Goal: Information Seeking & Learning: Learn about a topic

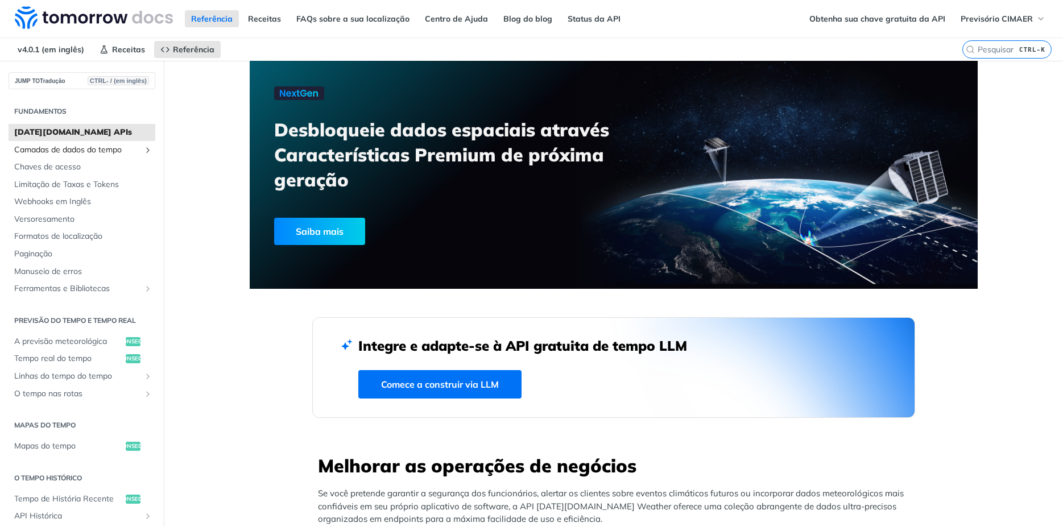
click at [81, 150] on span "Camadas de dados do tempo" at bounding box center [77, 149] width 126 height 11
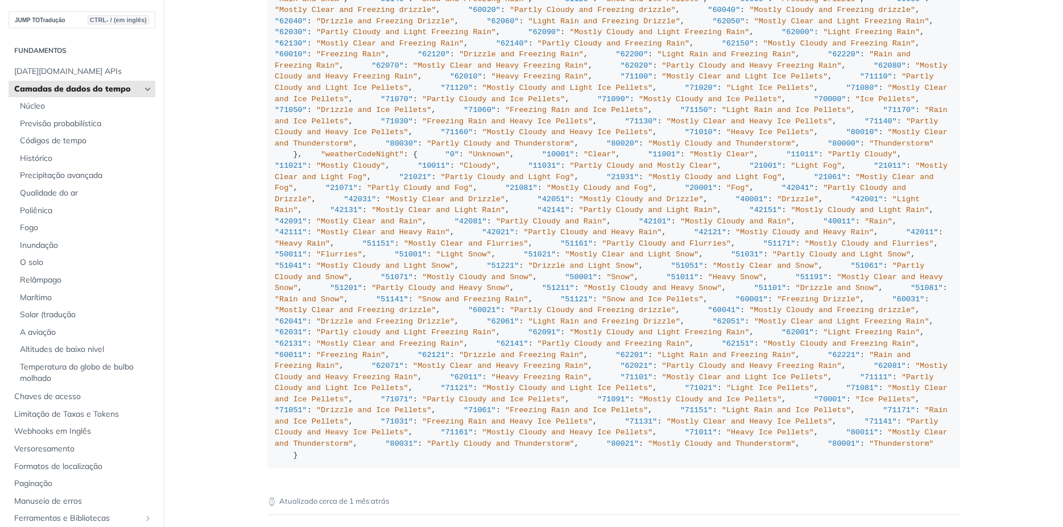
scroll to position [5504, 0]
click at [63, 124] on span "Previsão probabilística" at bounding box center [86, 123] width 132 height 11
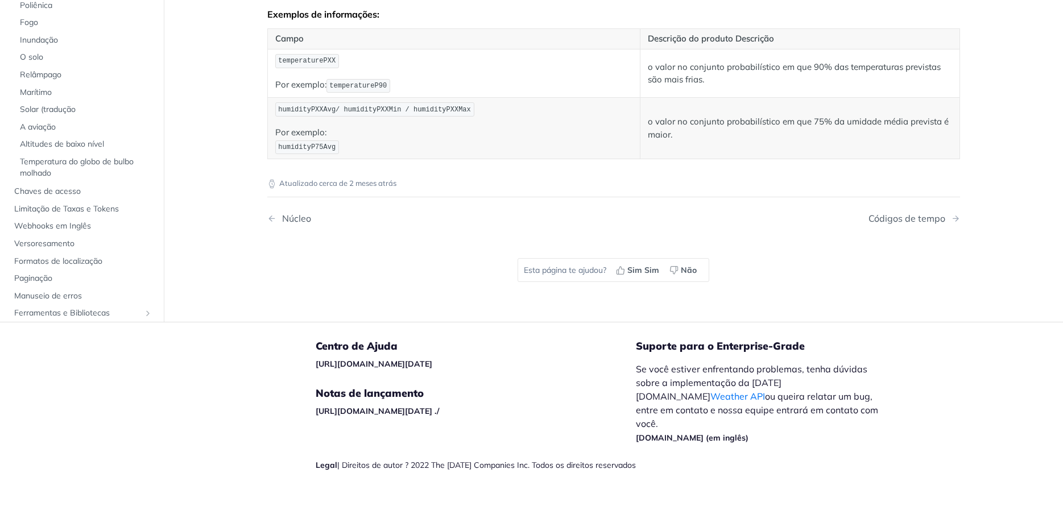
scroll to position [657, 0]
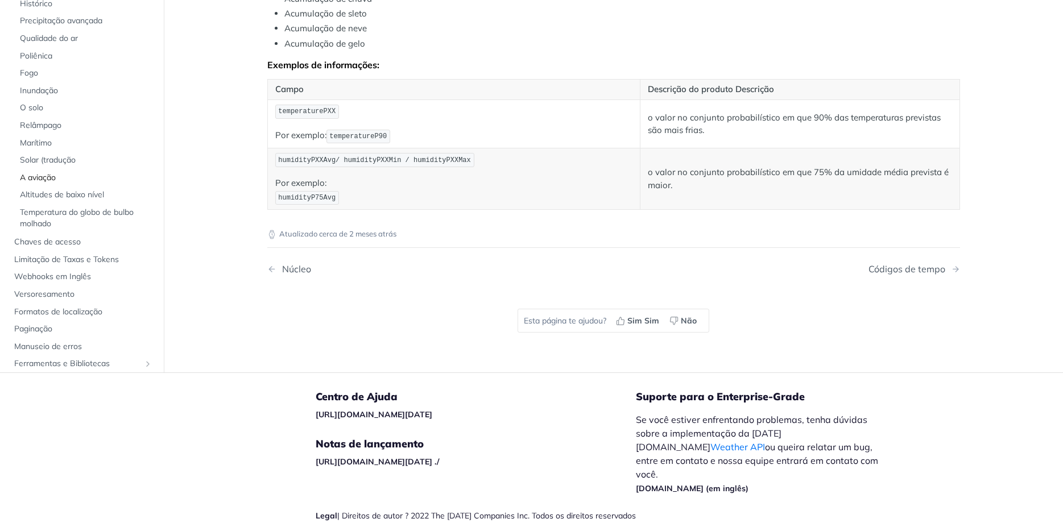
click at [36, 184] on span "A aviação" at bounding box center [86, 177] width 132 height 11
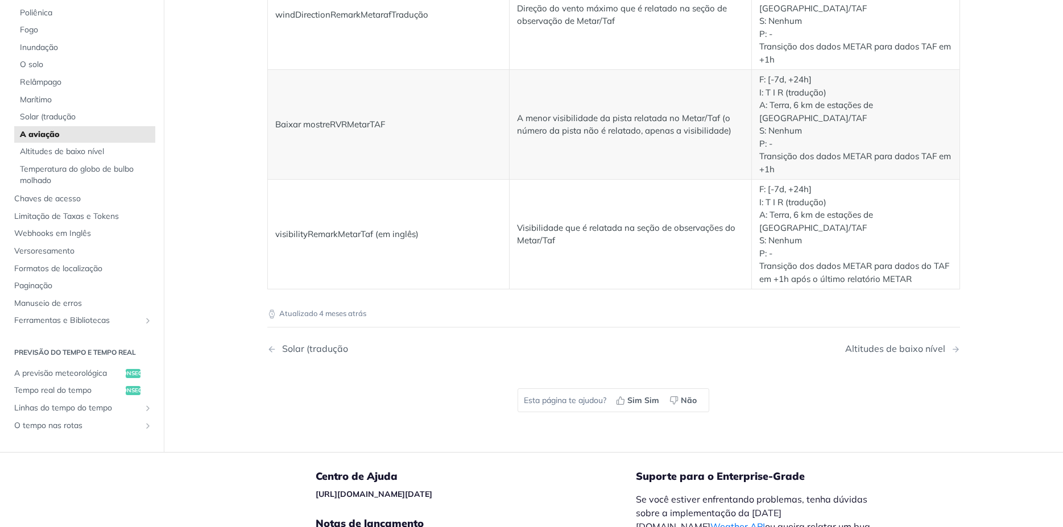
scroll to position [2265, 0]
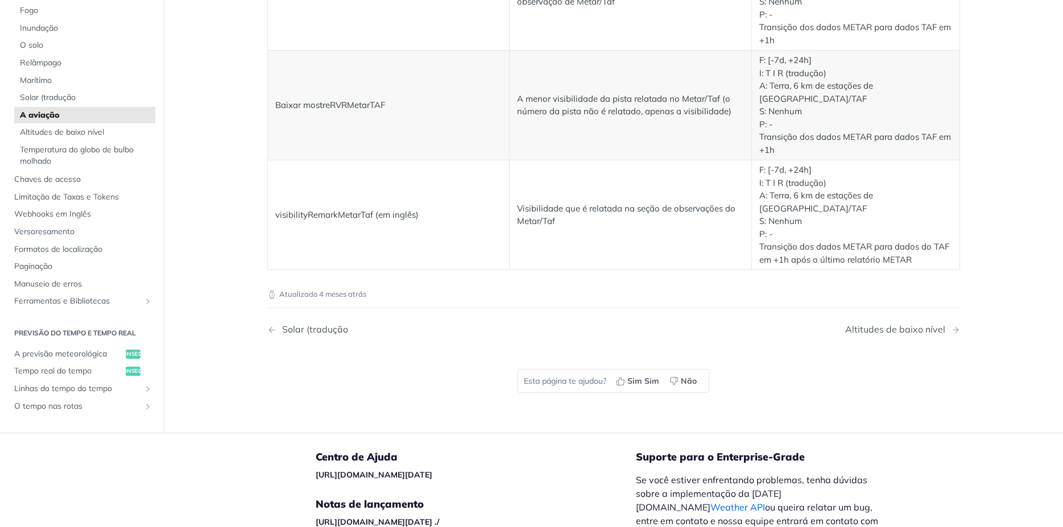
click at [710, 501] on link "Weather API" at bounding box center [737, 506] width 55 height 11
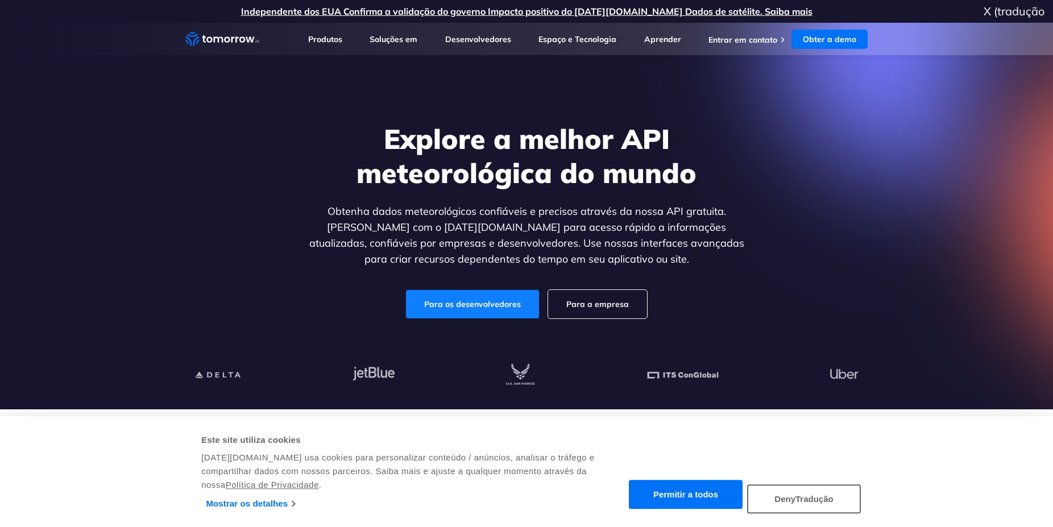
click at [466, 305] on link "Para os desenvolvedores" at bounding box center [472, 304] width 133 height 28
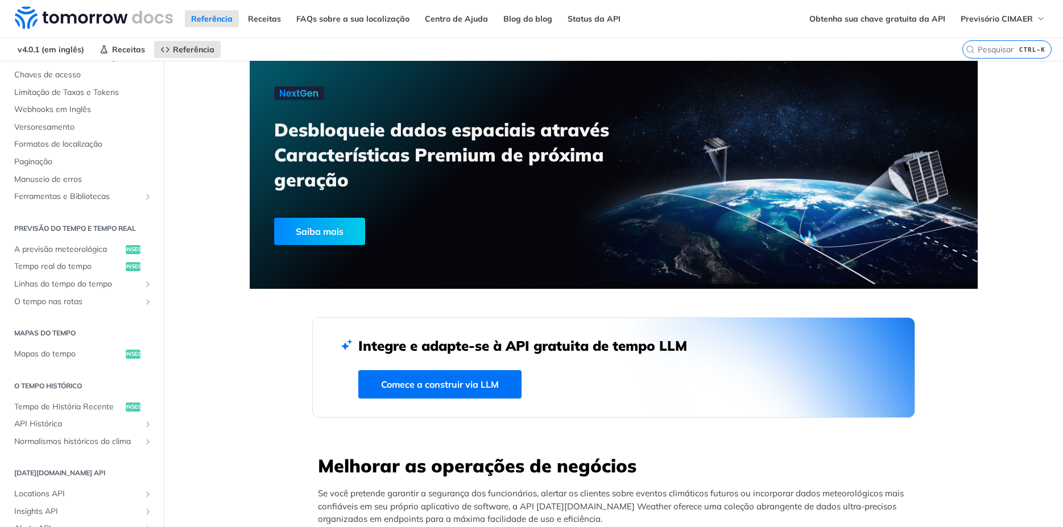
scroll to position [123, 0]
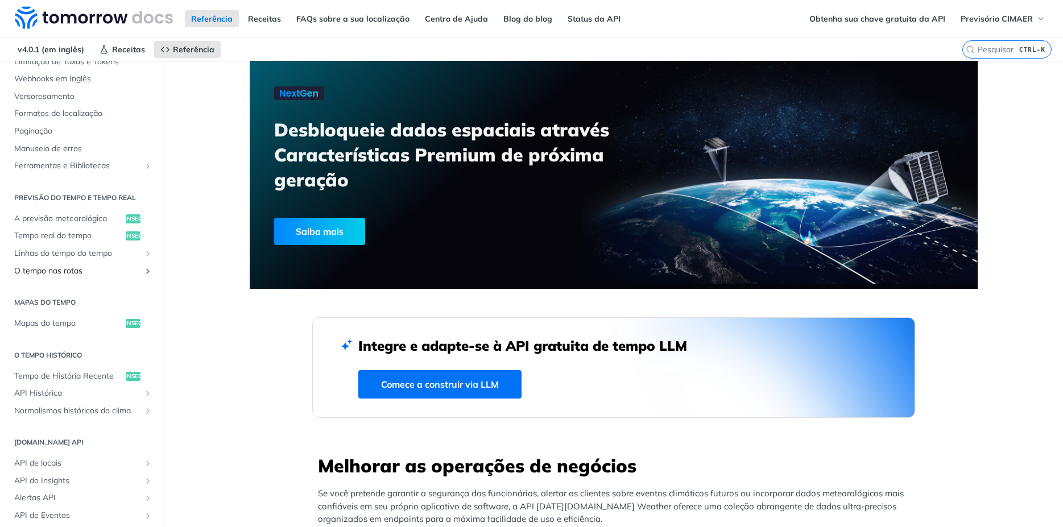
click at [60, 269] on span "O tempo nas rotas" at bounding box center [77, 271] width 126 height 11
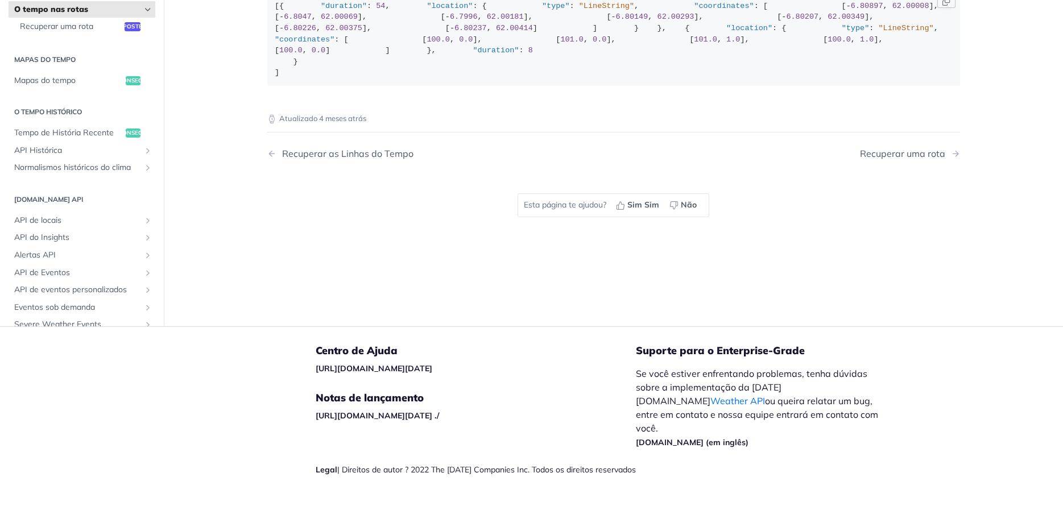
scroll to position [250, 0]
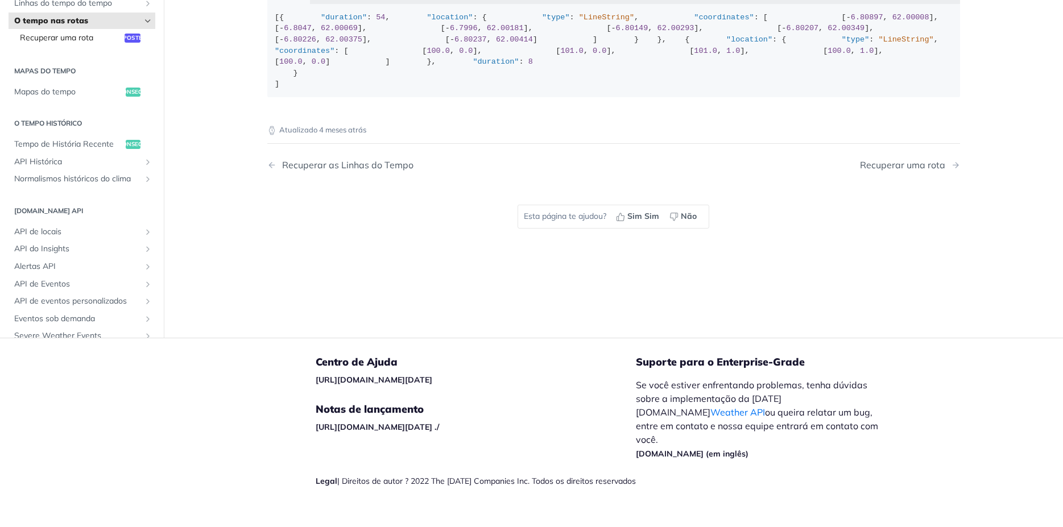
click at [125, 43] on span "Poste" at bounding box center [133, 38] width 16 height 9
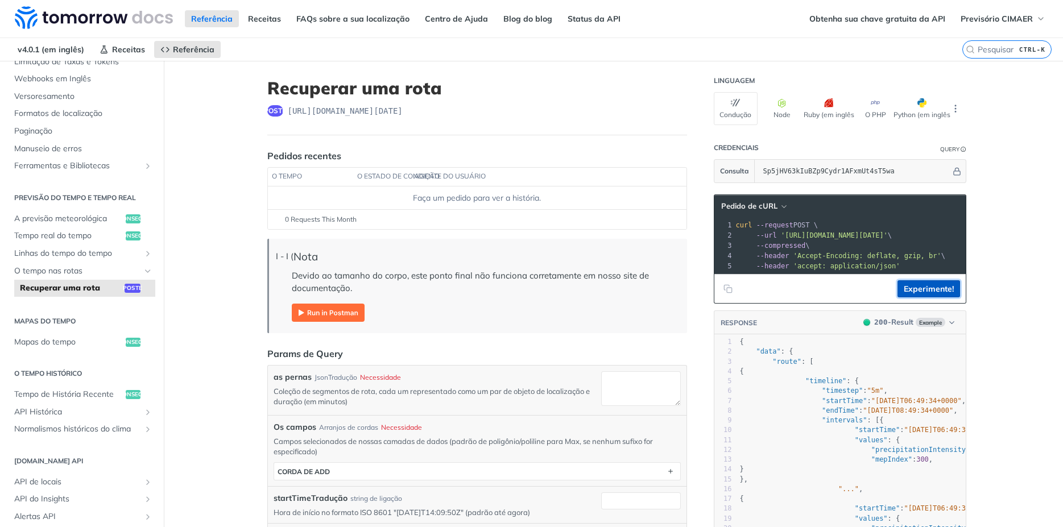
click at [922, 297] on button "Experimente!" at bounding box center [928, 288] width 63 height 17
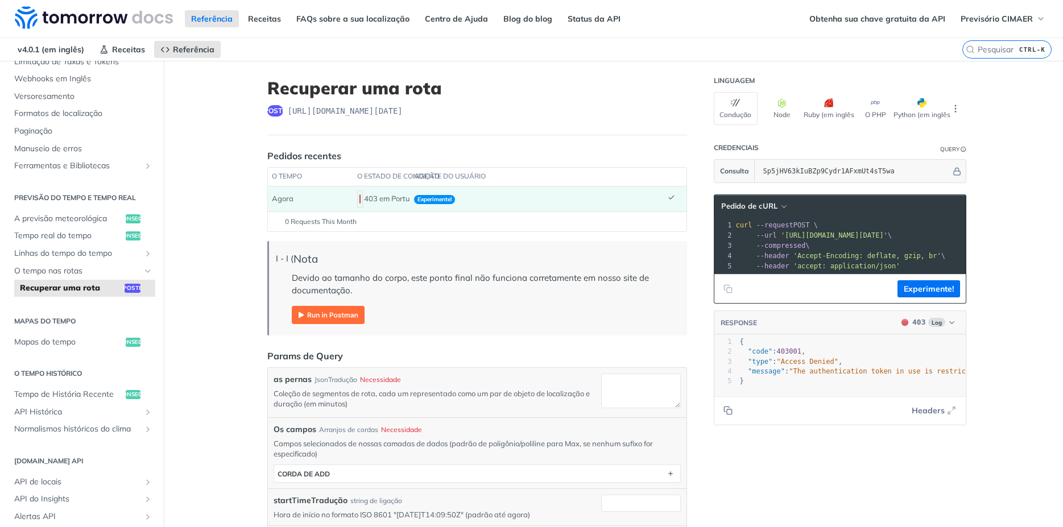
click at [301, 309] on img "Expandir a imagem" at bounding box center [328, 315] width 73 height 18
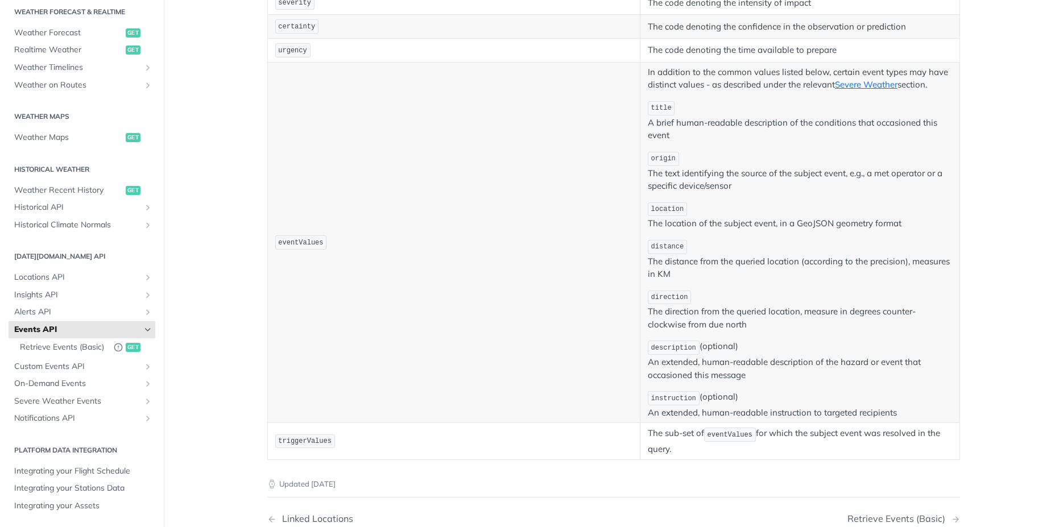
scroll to position [401, 0]
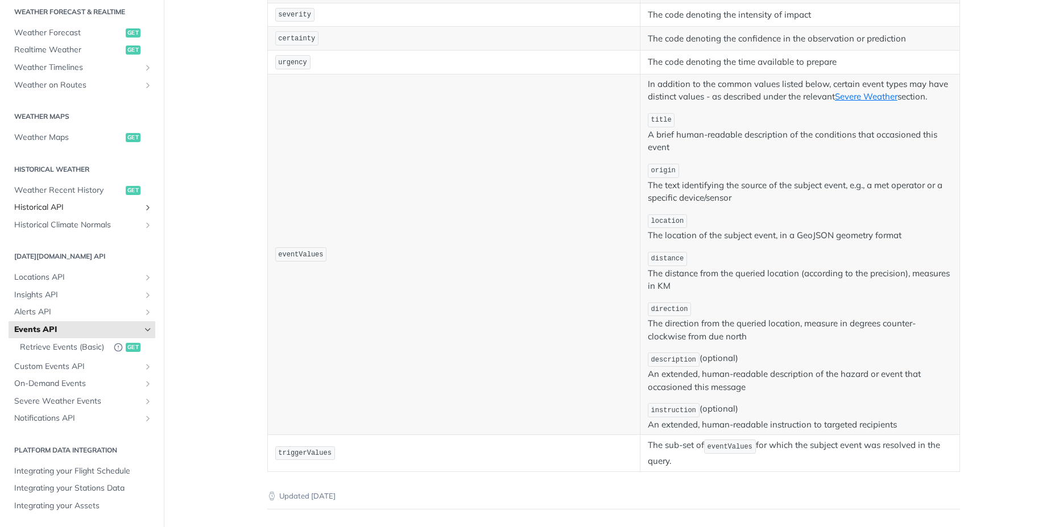
click at [43, 202] on span "Historical API" at bounding box center [77, 207] width 126 height 11
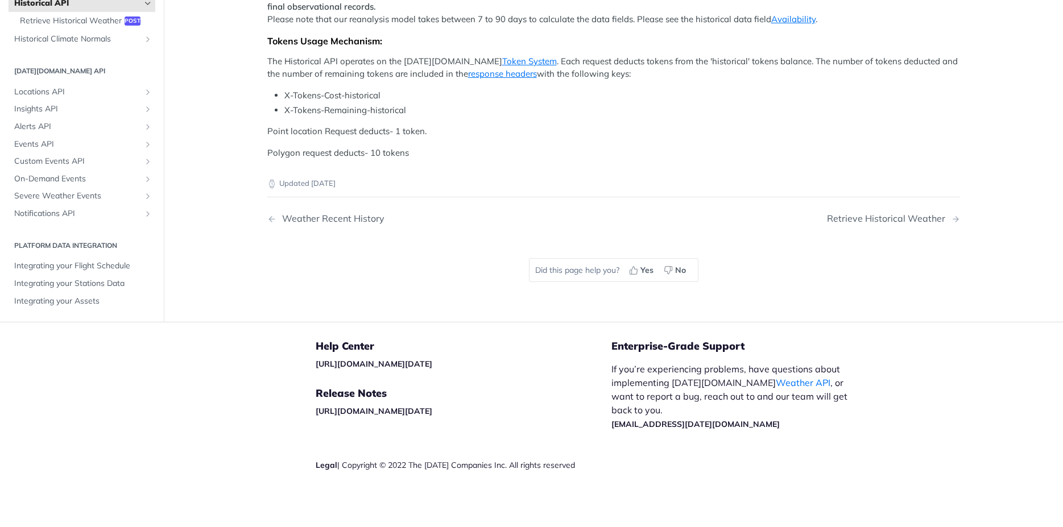
scroll to position [553, 0]
click at [30, 132] on span "Alerts API" at bounding box center [77, 126] width 126 height 11
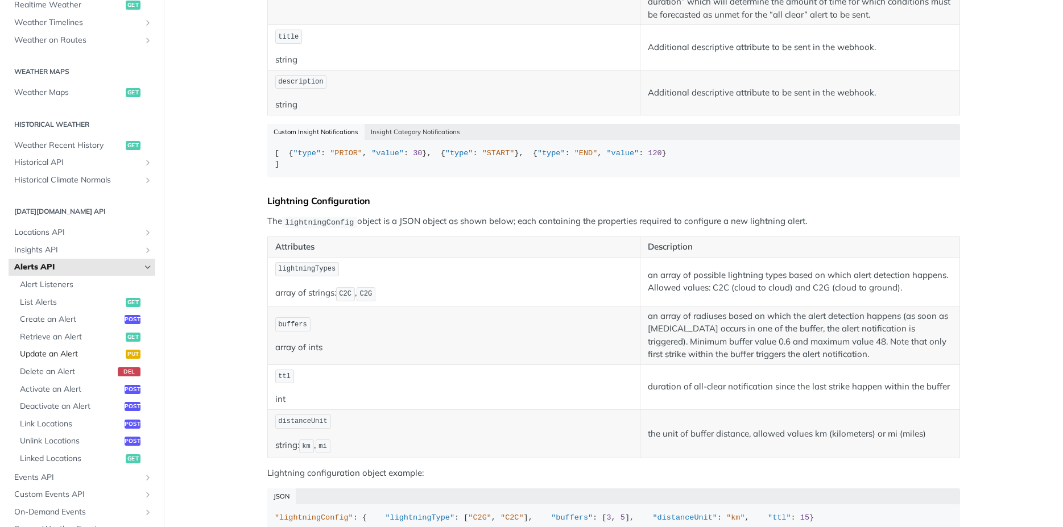
scroll to position [320, 0]
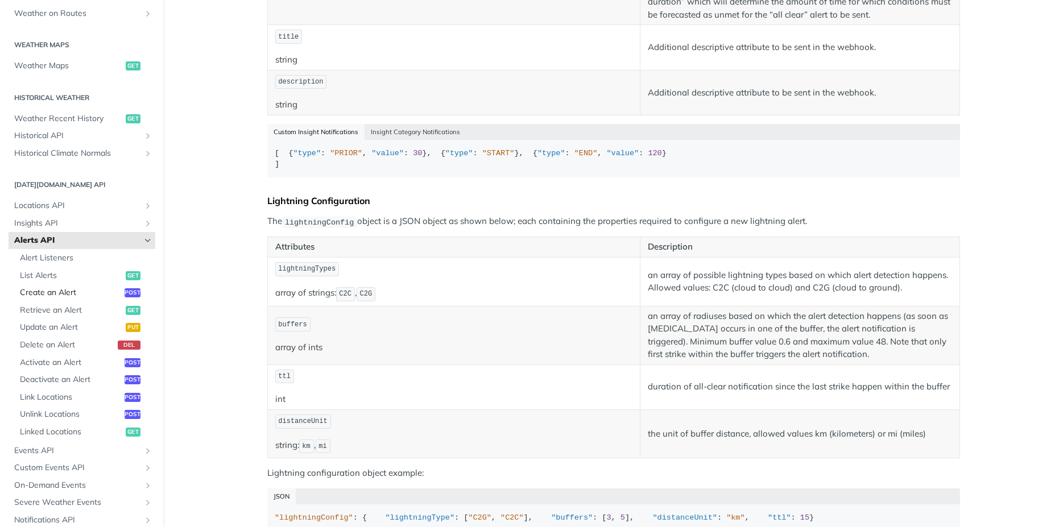
click at [125, 294] on span "post" at bounding box center [133, 292] width 16 height 9
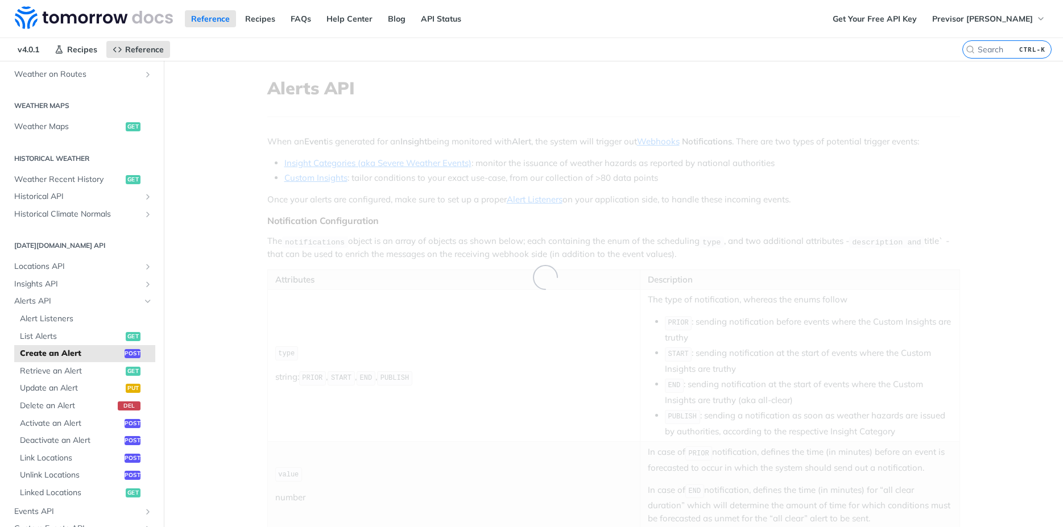
select select "true"
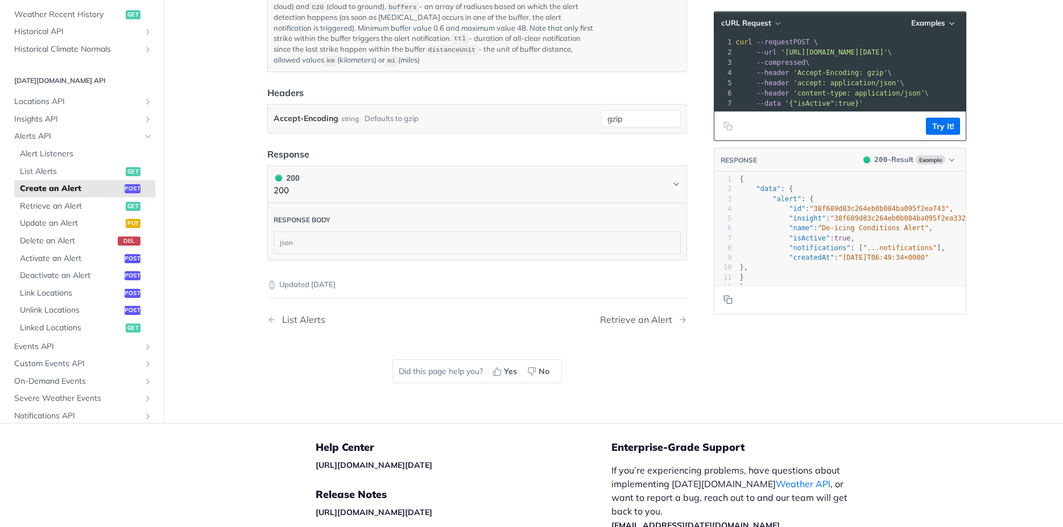
scroll to position [491, 0]
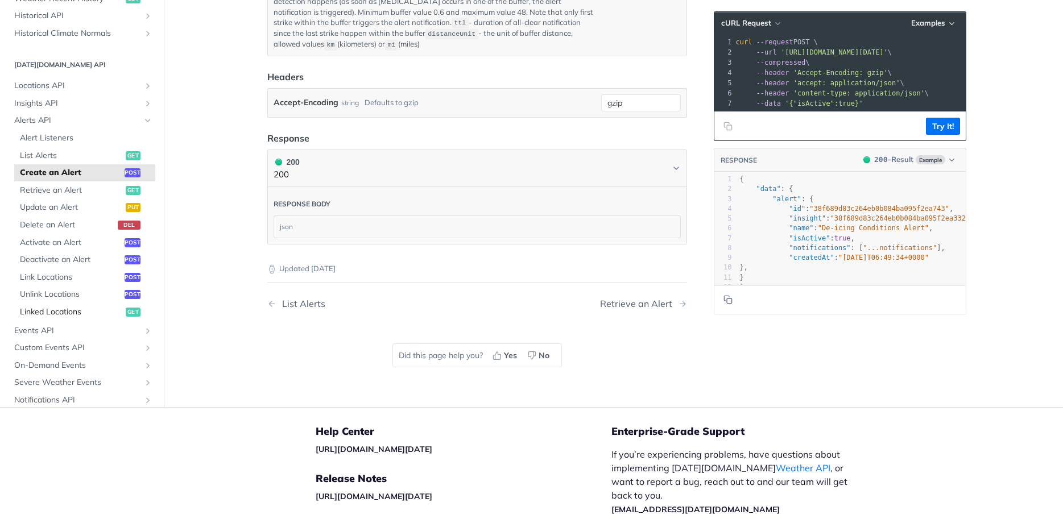
click at [55, 306] on span "Linked Locations" at bounding box center [71, 311] width 103 height 11
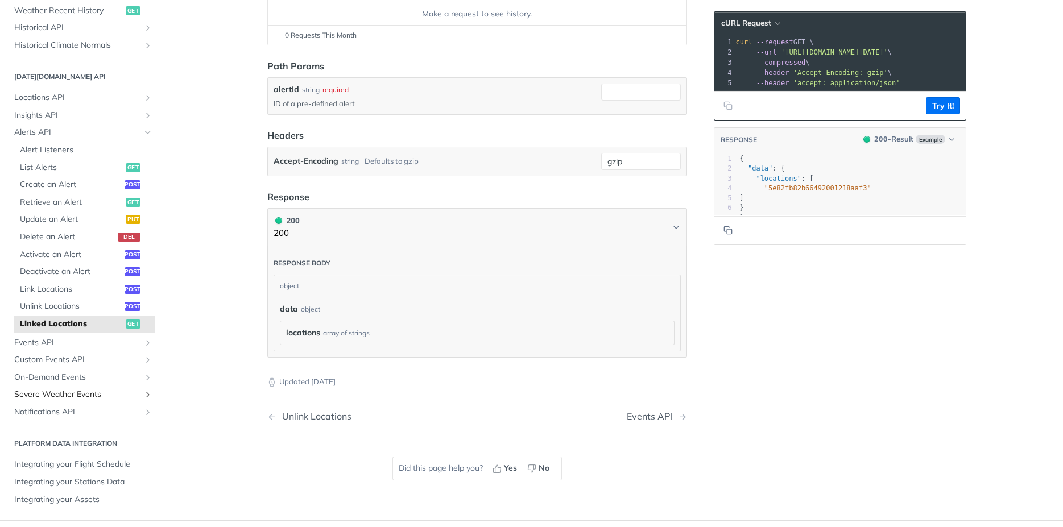
scroll to position [421, 0]
click at [57, 393] on span "Severe Weather Events" at bounding box center [77, 394] width 126 height 11
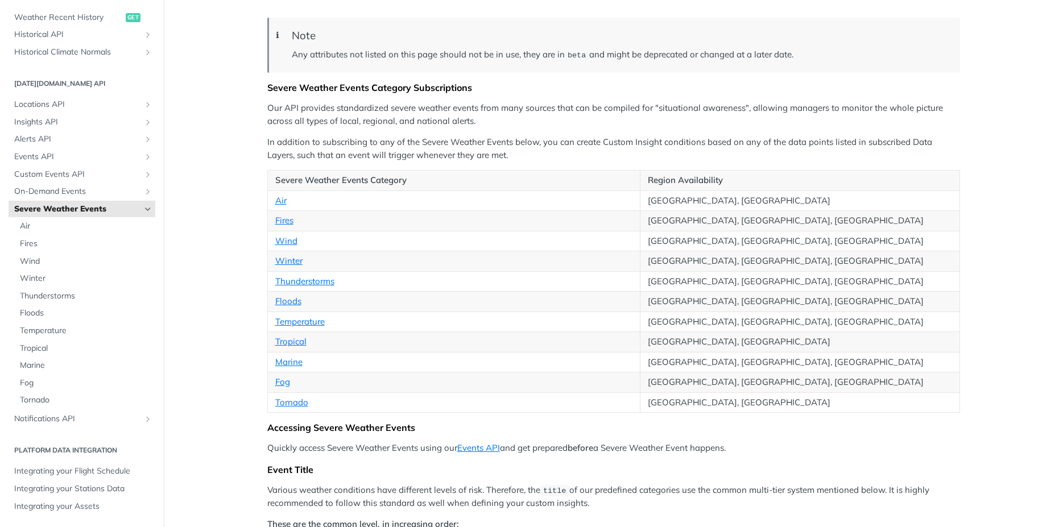
scroll to position [123, 0]
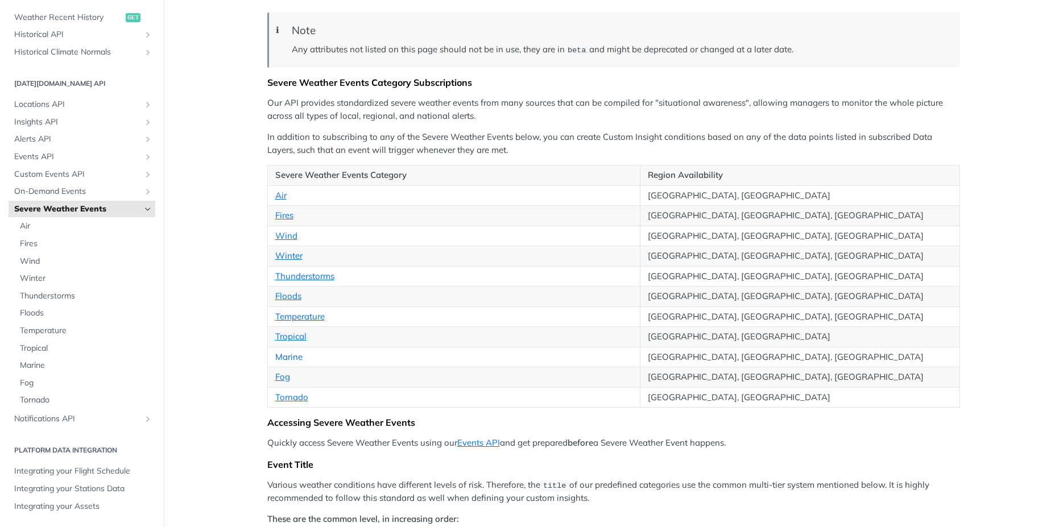
click at [290, 351] on link "Marine" at bounding box center [288, 356] width 27 height 11
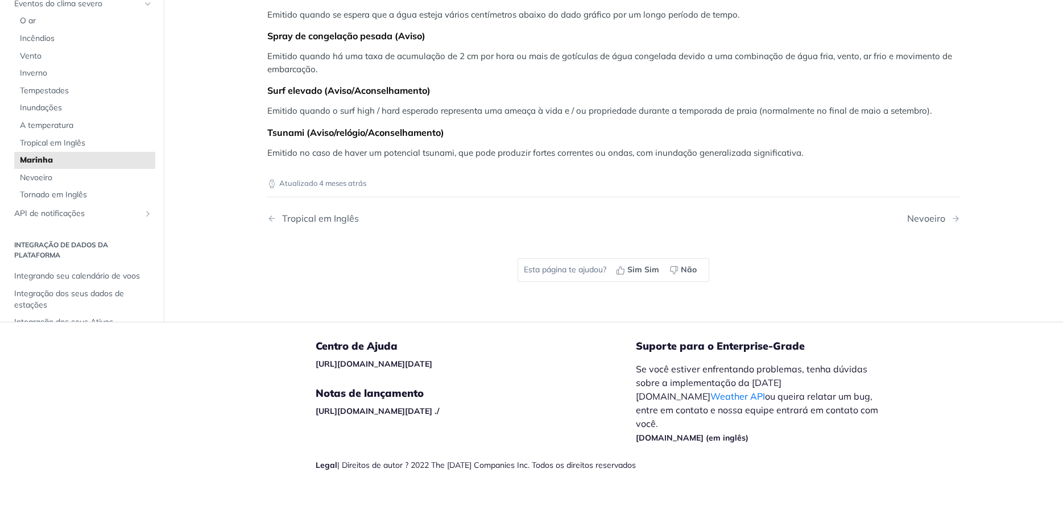
scroll to position [679, 0]
